Goal: Navigation & Orientation: Find specific page/section

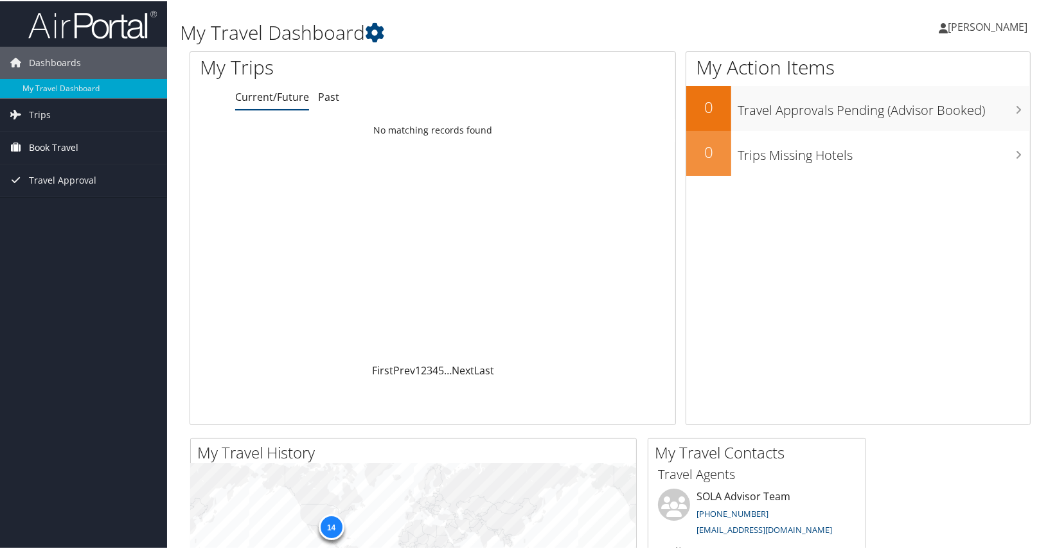
click at [73, 146] on span "Book Travel" at bounding box center [53, 146] width 49 height 32
click at [51, 146] on span "Book Travel" at bounding box center [53, 146] width 49 height 32
click at [51, 180] on span "Travel Approval" at bounding box center [62, 179] width 67 height 32
click at [52, 148] on span "Book Travel" at bounding box center [53, 146] width 49 height 32
click at [30, 105] on span "Trips" at bounding box center [40, 114] width 22 height 32
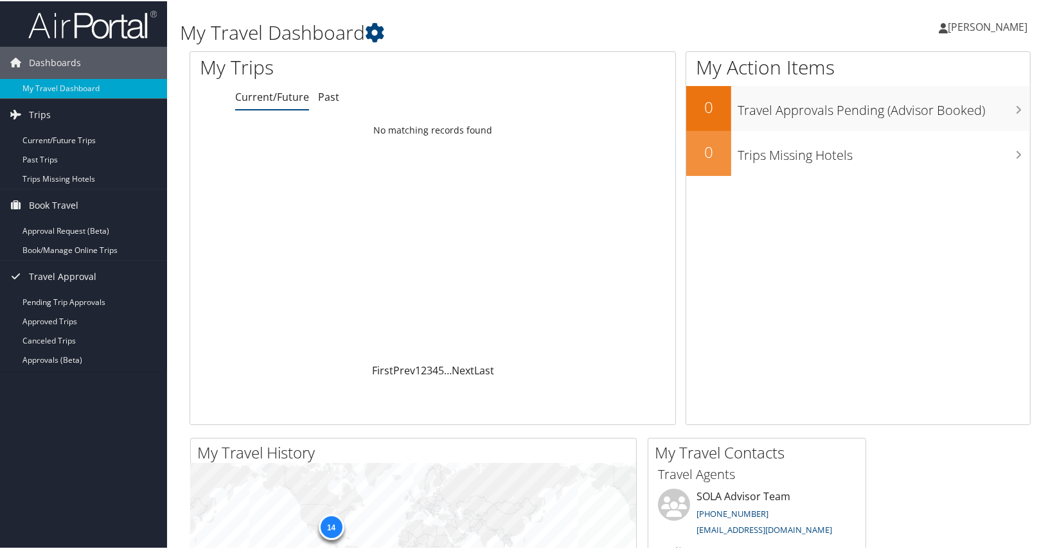
click at [278, 102] on link "Current/Future" at bounding box center [272, 96] width 74 height 14
click at [53, 249] on link "Book/Manage Online Trips" at bounding box center [83, 249] width 167 height 19
